Goal: Information Seeking & Learning: Check status

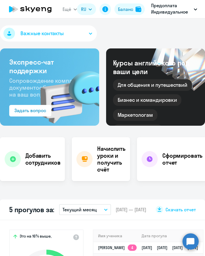
select select "30"
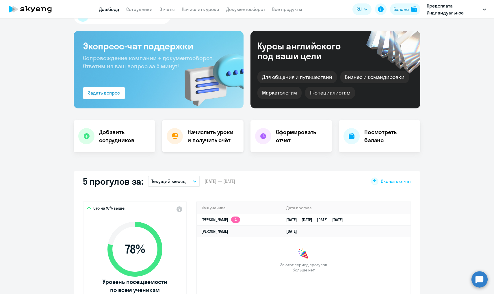
scroll to position [11, 0]
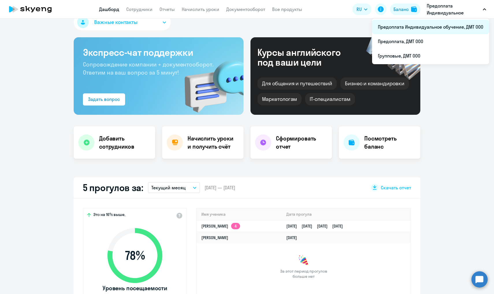
click at [205, 30] on li "Предоплата Индивидуальное обучение, ДМТ ООО" at bounding box center [430, 27] width 117 height 14
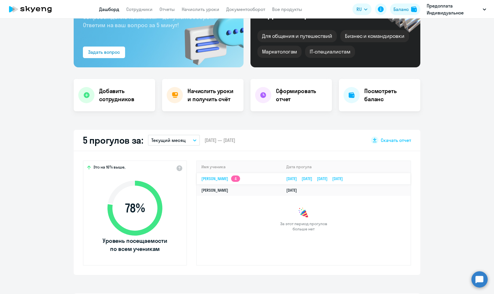
select select "30"
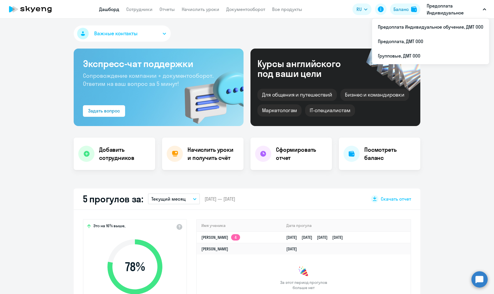
scroll to position [0, 0]
click at [205, 12] on p "Предоплата Индивидуальное обучение, ДМТ ООО" at bounding box center [453, 9] width 54 height 14
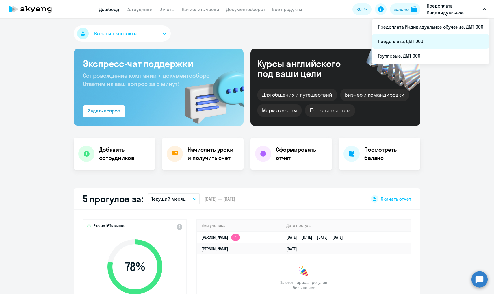
click at [205, 44] on li "Предоплата, ДМТ ООО" at bounding box center [430, 41] width 117 height 14
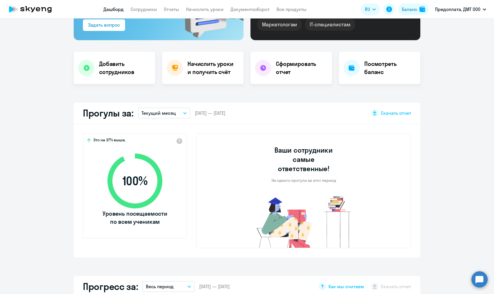
scroll to position [89, 0]
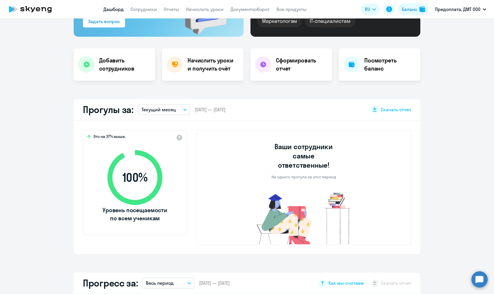
select select "30"
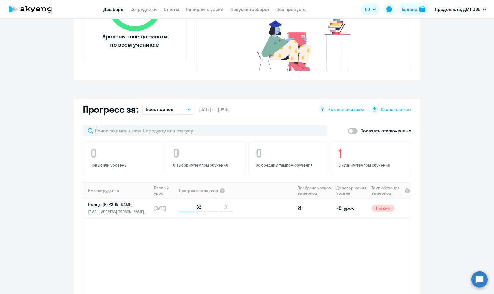
scroll to position [262, 0]
click at [94, 201] on p "Вонда [PERSON_NAME]" at bounding box center [117, 204] width 59 height 6
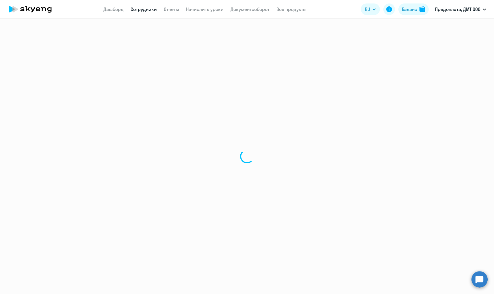
select select "english"
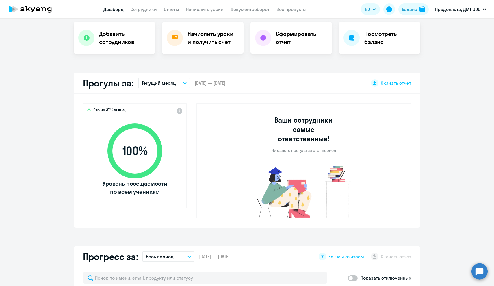
select select "30"
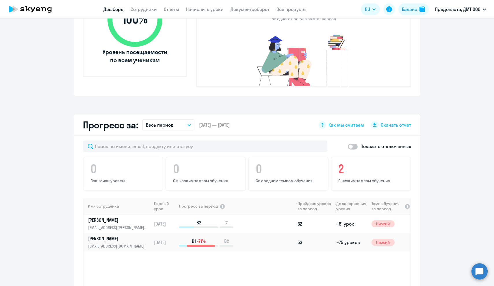
scroll to position [247, 0]
click at [99, 217] on p "Вонда [PERSON_NAME]" at bounding box center [117, 220] width 59 height 6
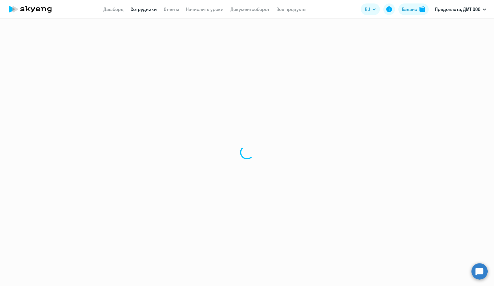
select select "english"
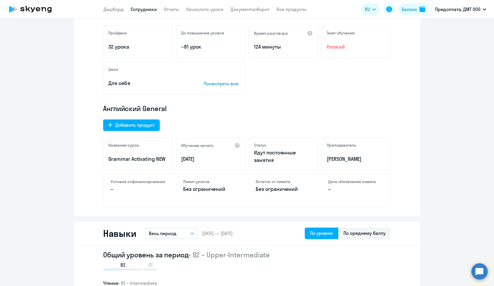
scroll to position [122, 0]
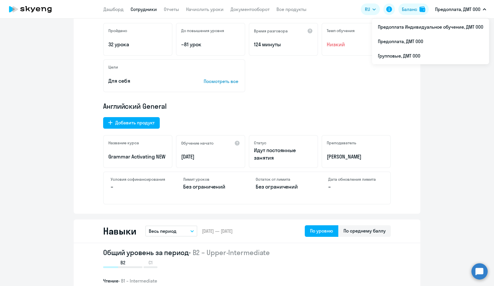
click at [474, 11] on p "Предоплата, ДМТ ООО" at bounding box center [457, 9] width 45 height 7
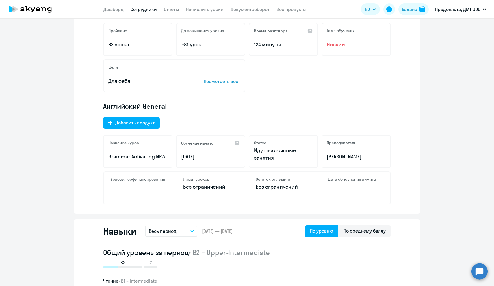
click at [466, 12] on p "Предоплата, ДМТ ООО" at bounding box center [457, 9] width 45 height 7
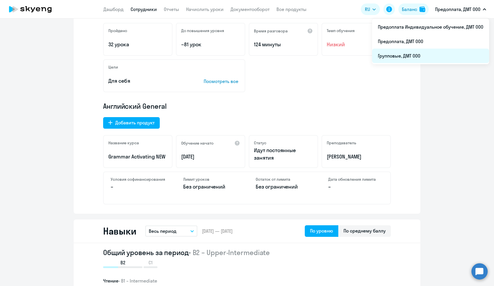
click at [412, 52] on li "Групповые, ДМТ ООО" at bounding box center [430, 56] width 117 height 14
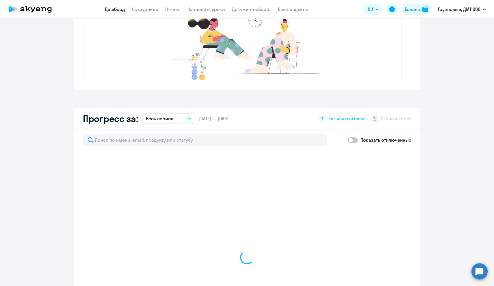
scroll to position [247, 0]
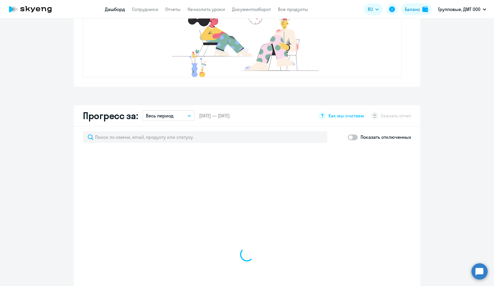
select select "30"
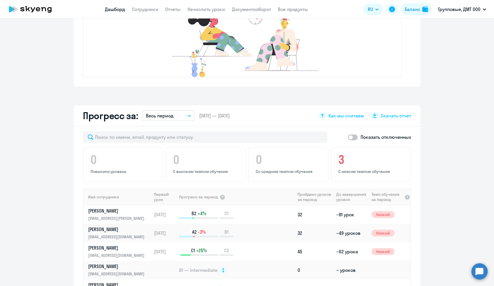
scroll to position [0, 0]
click at [113, 211] on p "Вонда [PERSON_NAME]" at bounding box center [117, 210] width 59 height 6
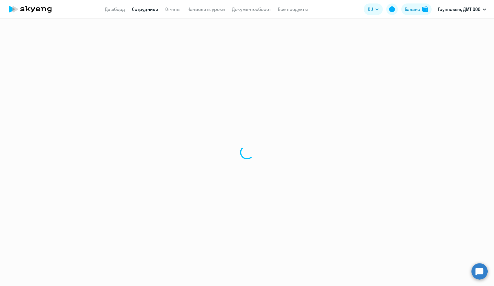
select select "english"
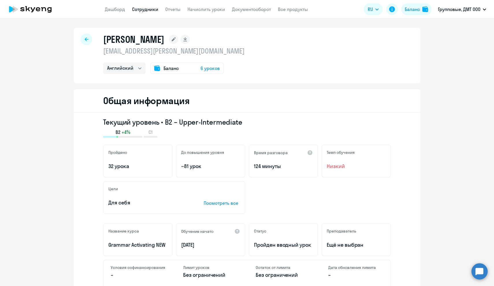
click at [178, 69] on span "Баланс" at bounding box center [170, 68] width 15 height 7
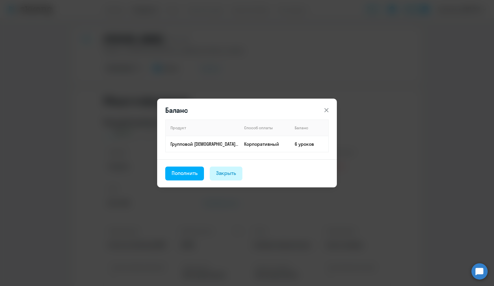
click at [236, 178] on button "Закрыть" at bounding box center [226, 173] width 33 height 14
